Goal: Find contact information: Find contact information

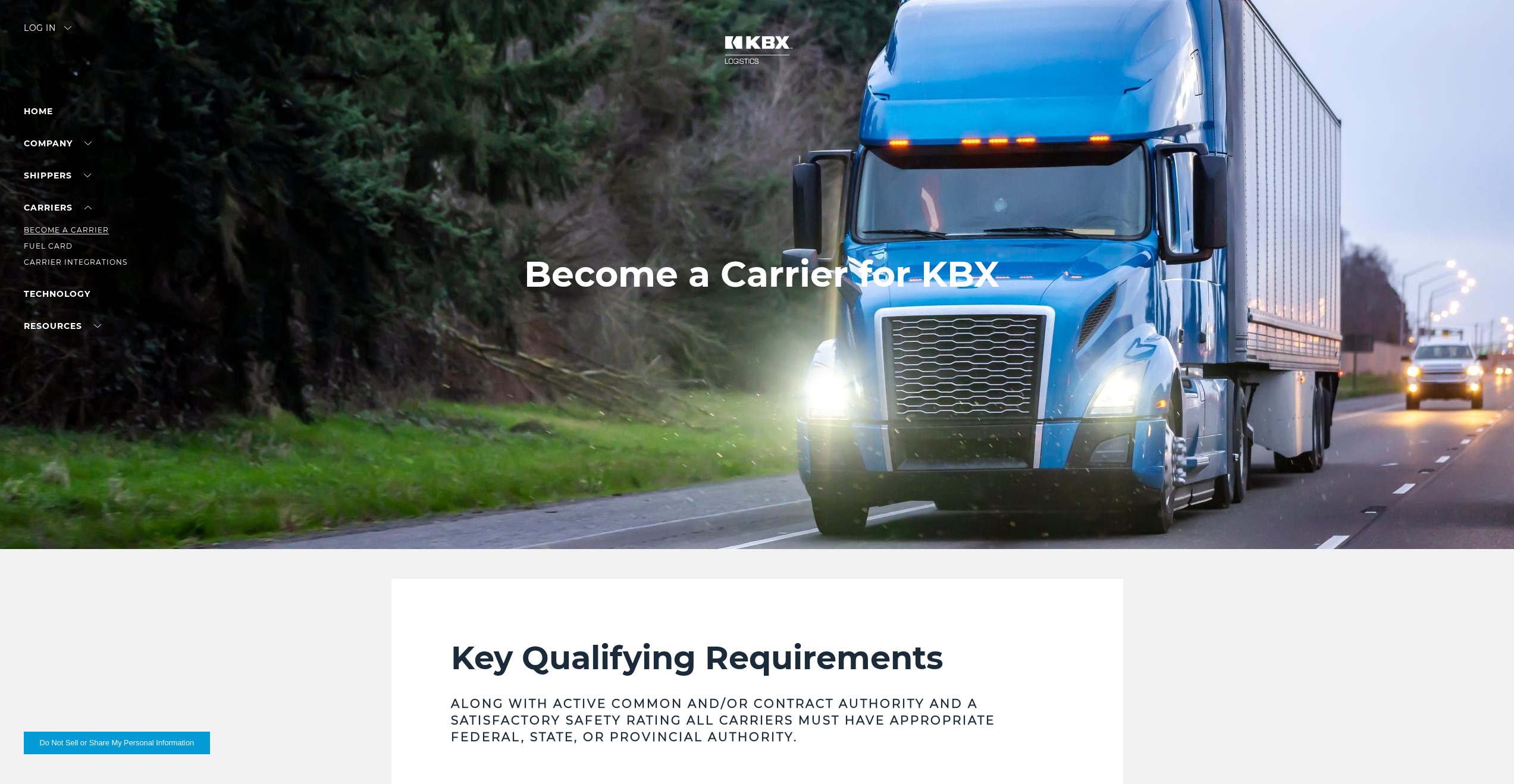
click at [56, 228] on link "Become a Carrier" at bounding box center [66, 230] width 85 height 9
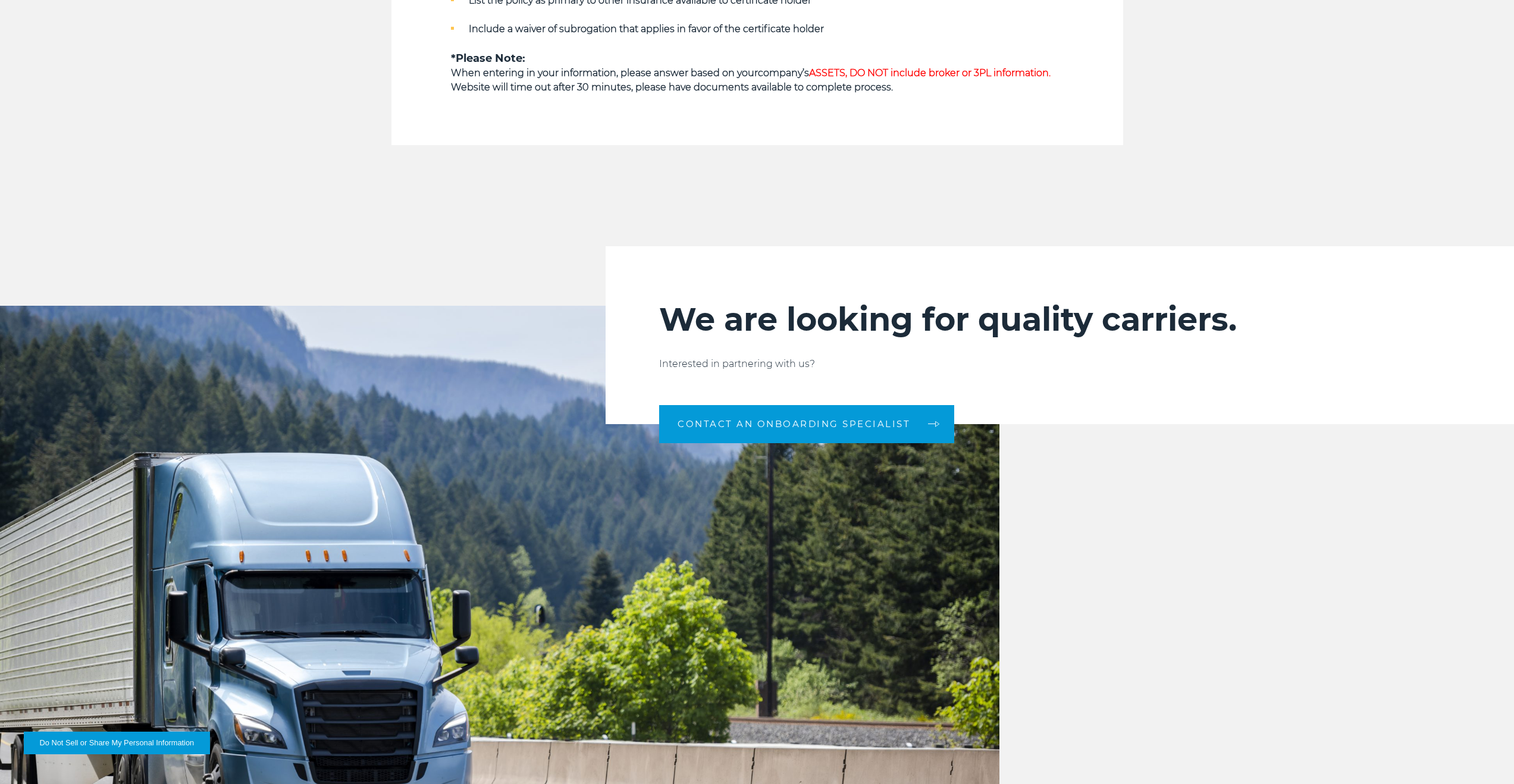
scroll to position [1262, 0]
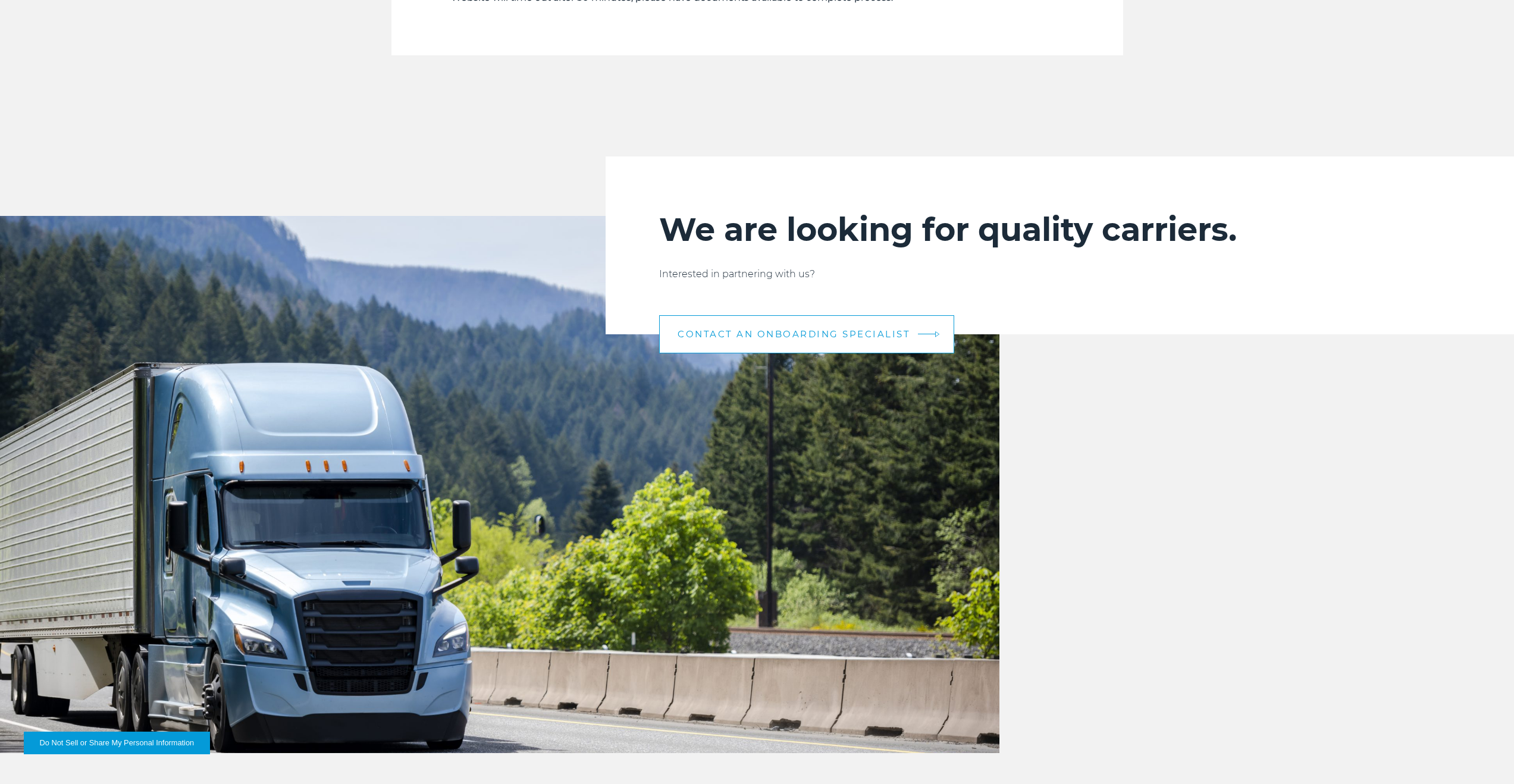
click at [728, 324] on link "CONTACT AN ONBOARDING SPECIALIST" at bounding box center [806, 334] width 295 height 38
click at [839, 334] on span "CONTACT AN ONBOARDING SPECIALIST" at bounding box center [793, 334] width 233 height 9
click at [924, 334] on link "CONTACT AN ONBOARDING SPECIALIST" at bounding box center [806, 334] width 295 height 38
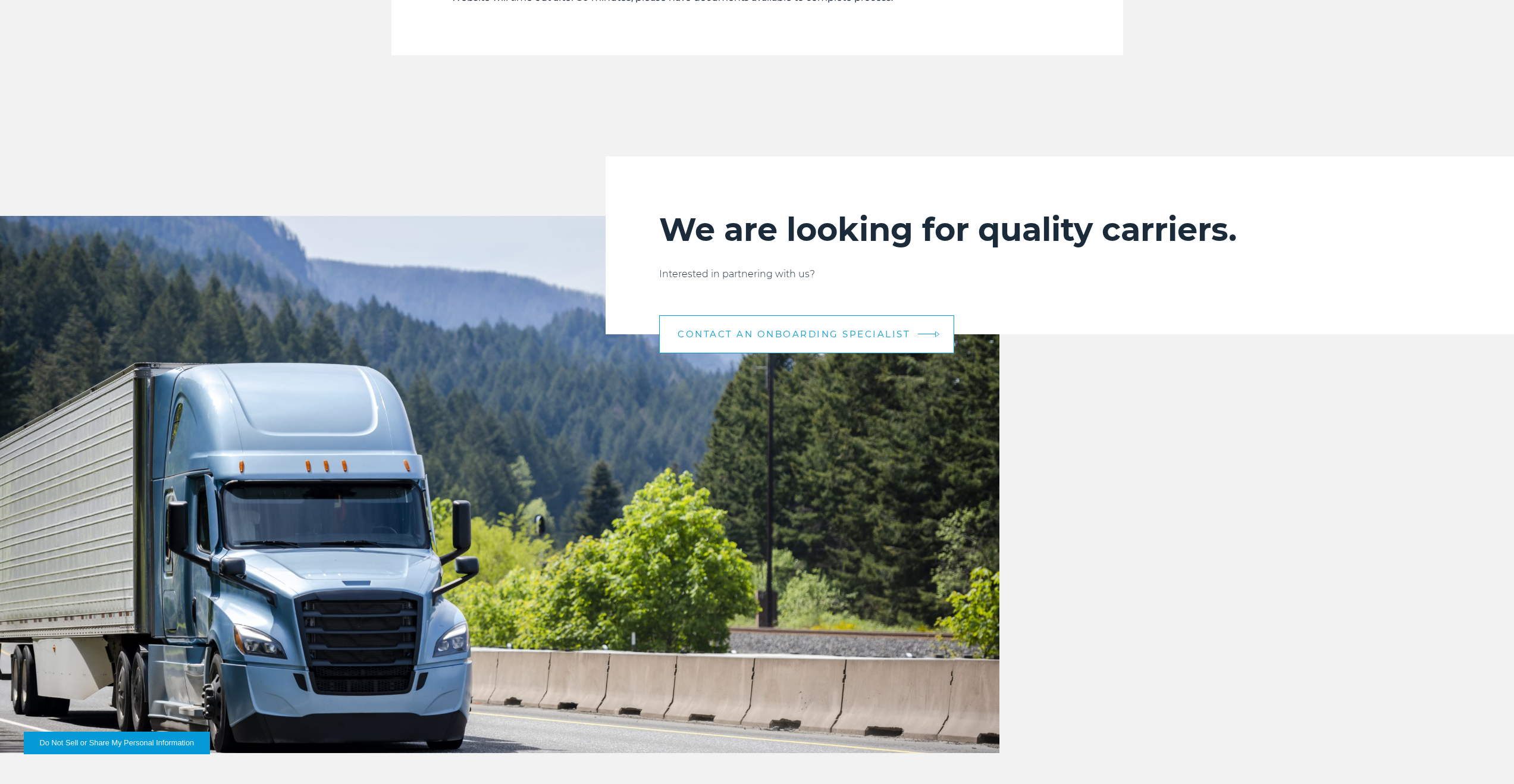
click at [924, 334] on link "CONTACT AN ONBOARDING SPECIALIST" at bounding box center [806, 334] width 295 height 38
click at [696, 319] on link "CONTACT AN ONBOARDING SPECIALIST" at bounding box center [806, 334] width 295 height 38
click at [706, 330] on span "CONTACT AN ONBOARDING SPECIALIST" at bounding box center [793, 334] width 233 height 9
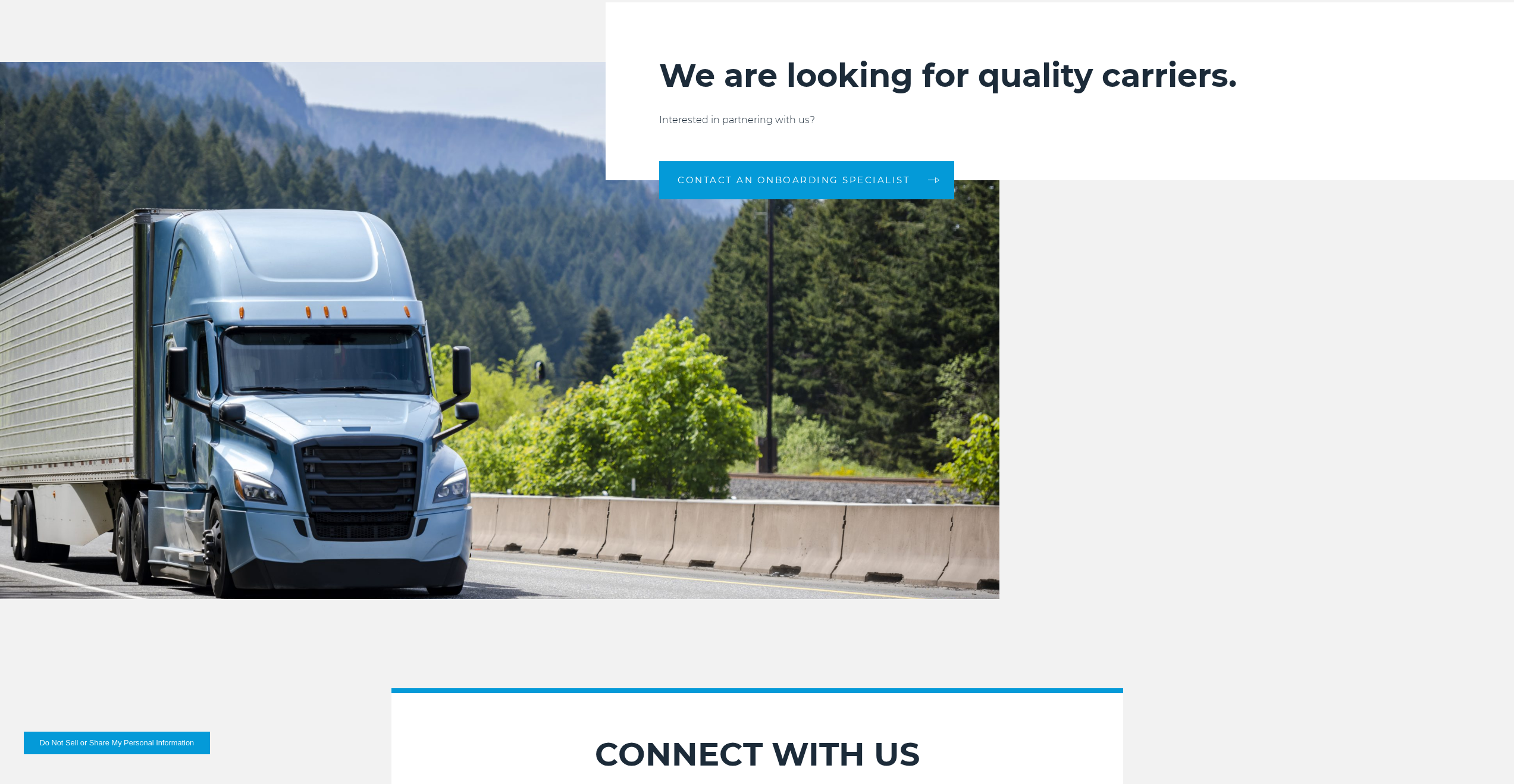
scroll to position [1070, 0]
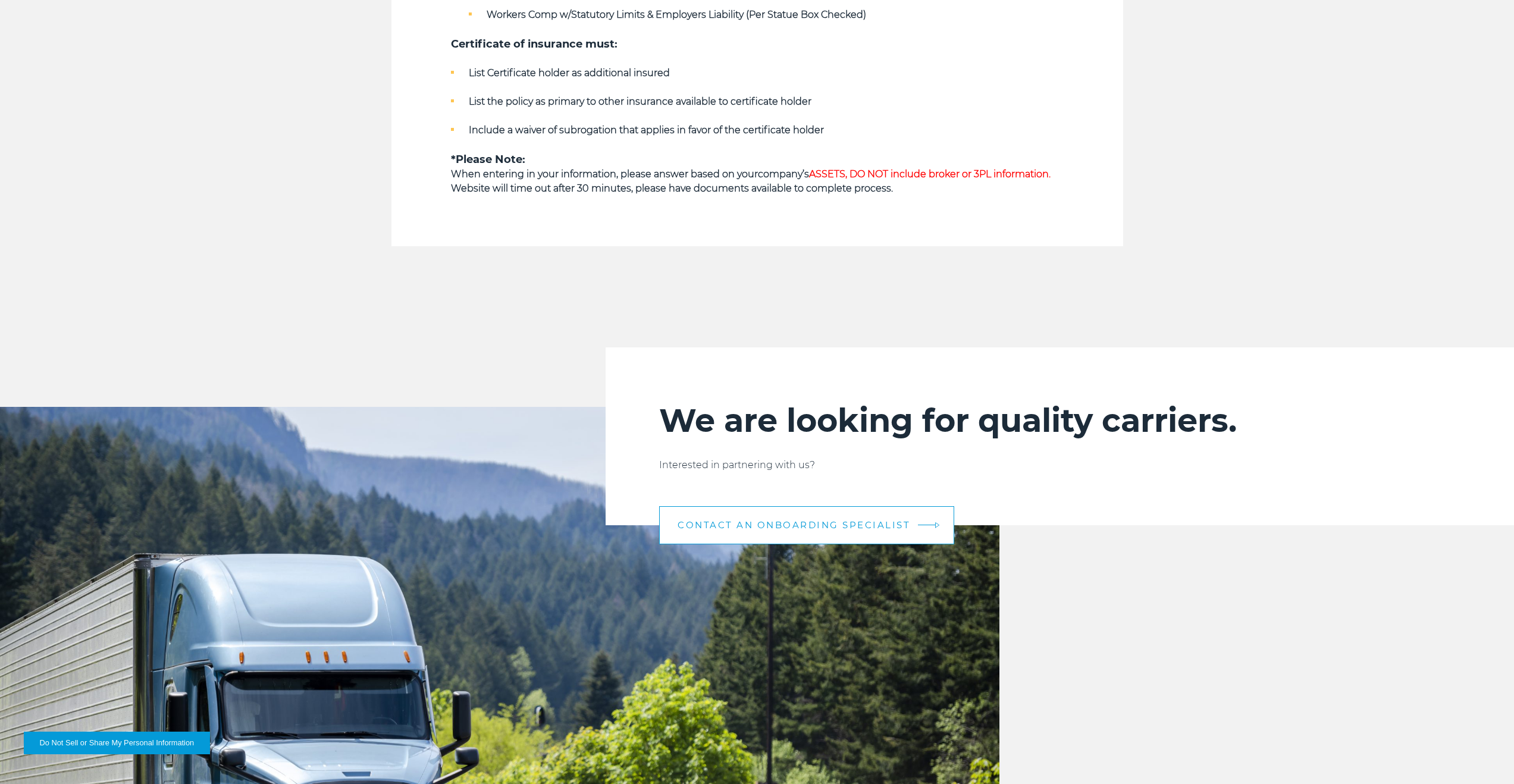
click at [823, 515] on link "CONTACT AN ONBOARDING SPECIALIST" at bounding box center [806, 525] width 295 height 38
click at [824, 515] on link "CONTACT AN ONBOARDING SPECIALIST" at bounding box center [806, 525] width 295 height 38
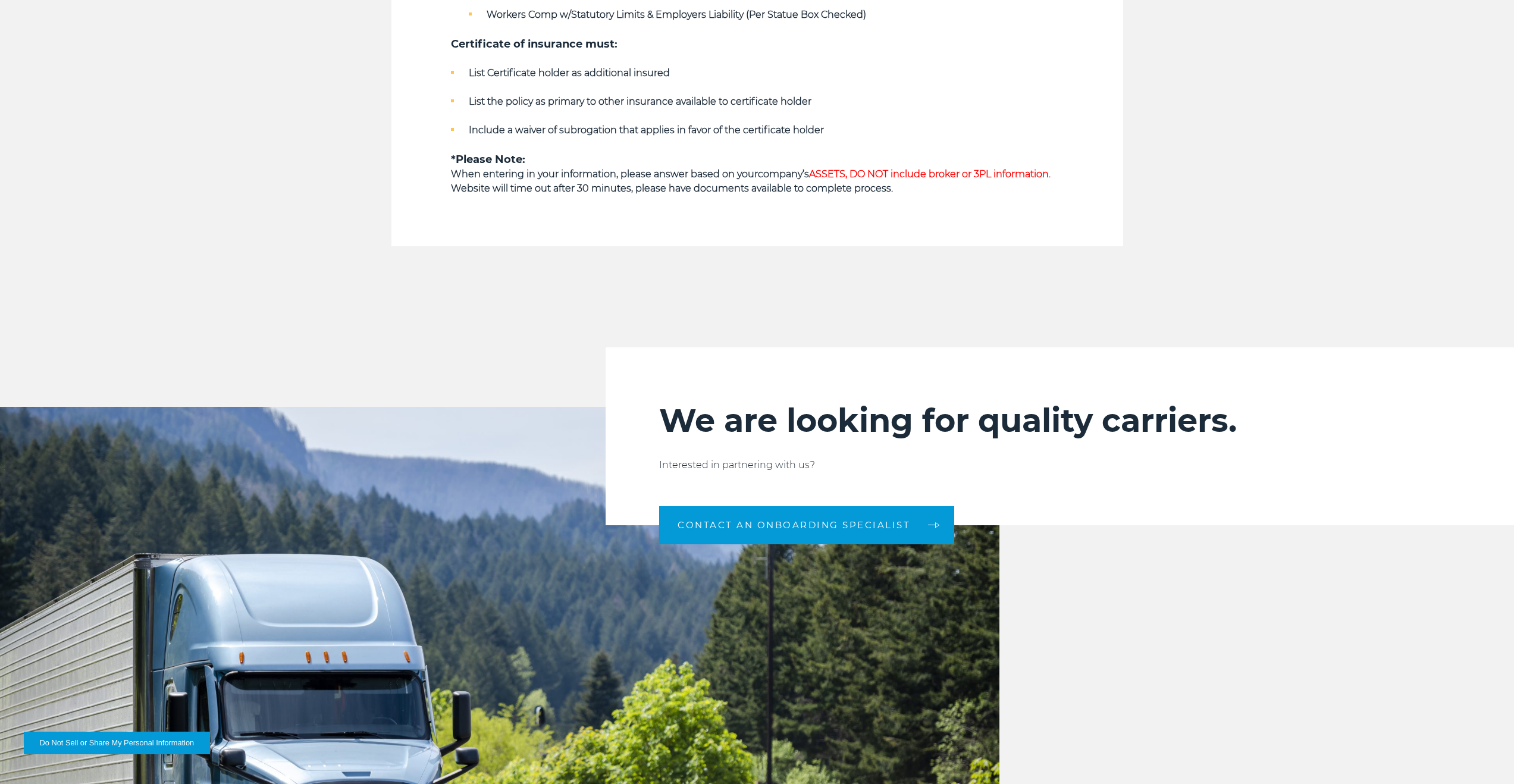
drag, startPoint x: 824, startPoint y: 515, endPoint x: 813, endPoint y: 505, distance: 14.9
click at [824, 514] on link "CONTACT AN ONBOARDING SPECIALIST" at bounding box center [806, 525] width 295 height 38
